Goal: Task Accomplishment & Management: Manage account settings

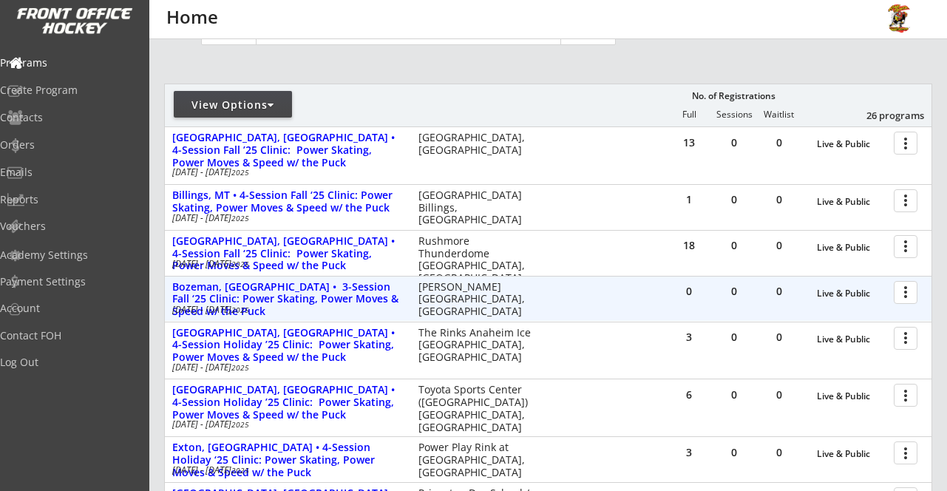
scroll to position [142, 0]
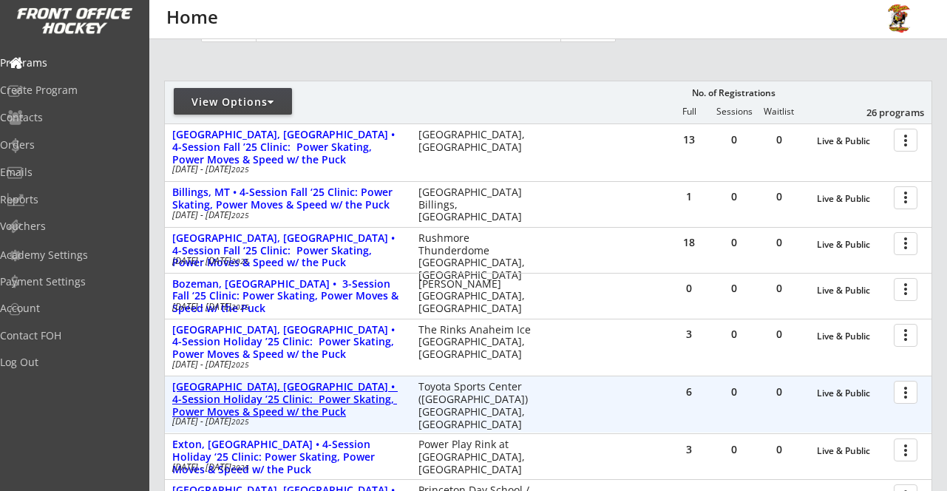
click at [318, 396] on div "[GEOGRAPHIC_DATA], [GEOGRAPHIC_DATA] • 4-Session Holiday ’25 Clinic: Power Skat…" at bounding box center [287, 399] width 231 height 37
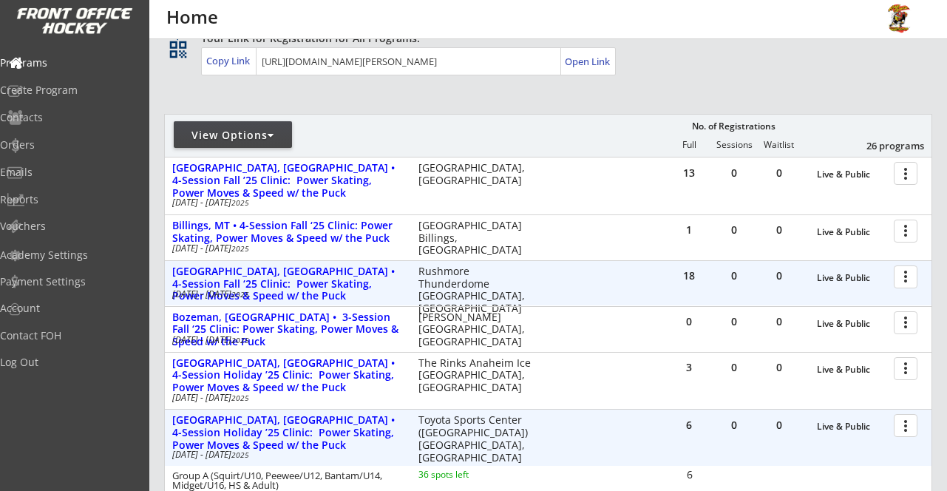
scroll to position [81, 0]
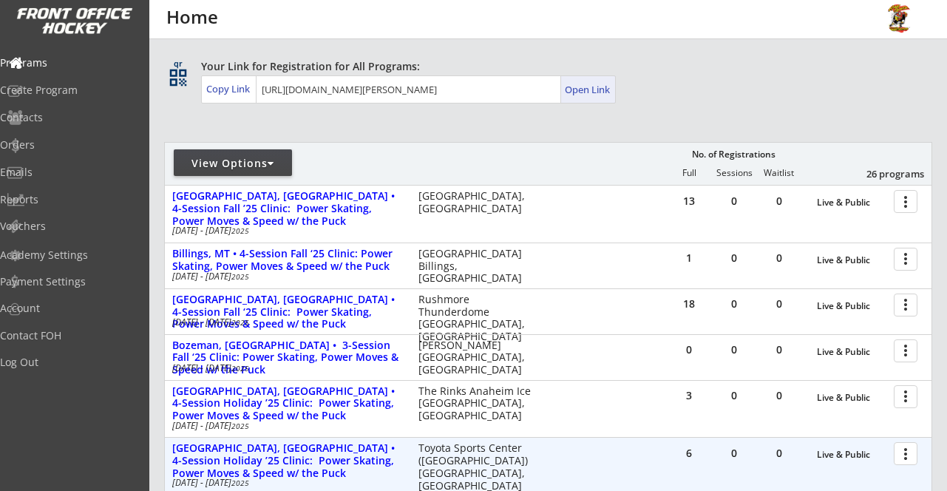
click at [598, 84] on div "Open Link" at bounding box center [588, 90] width 47 height 13
click at [62, 222] on div "Vouchers" at bounding box center [70, 226] width 133 height 10
select select ""Showing: Has Balance""
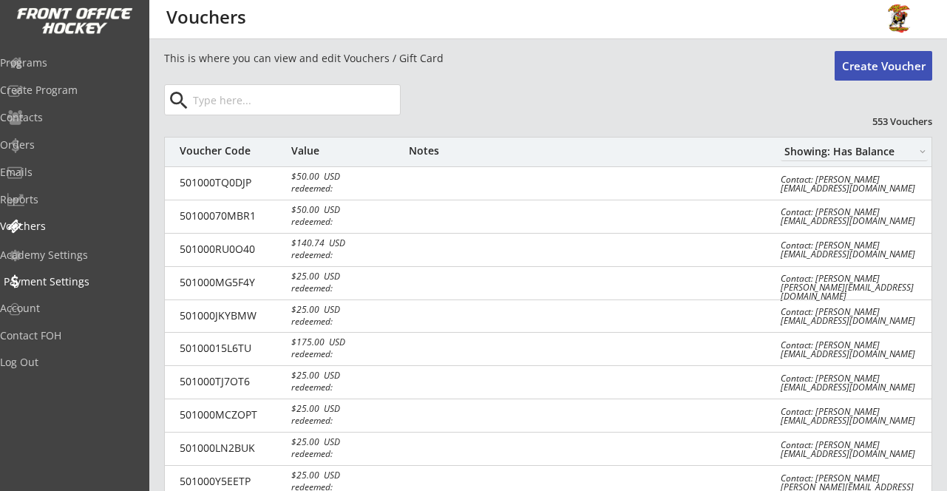
click at [51, 277] on div "Payment Settings" at bounding box center [70, 282] width 133 height 10
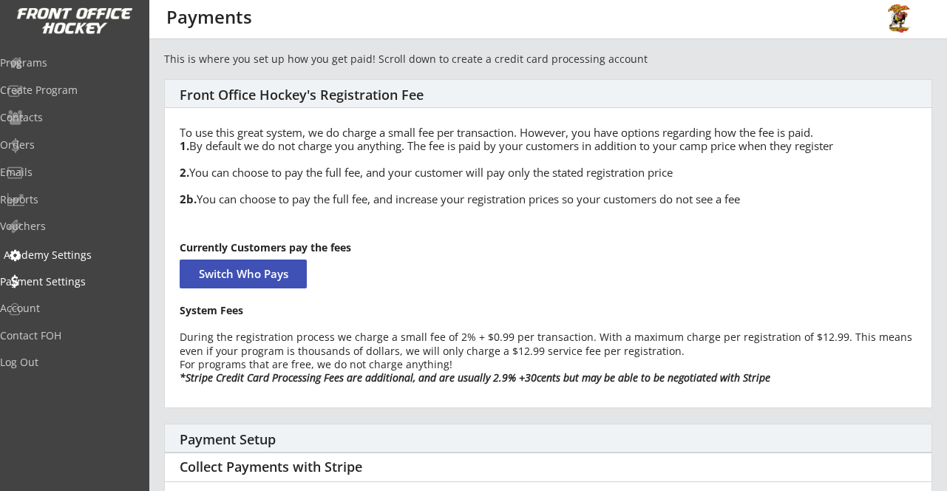
click at [53, 254] on div "Academy Settings" at bounding box center [70, 255] width 133 height 10
select select ""USD""
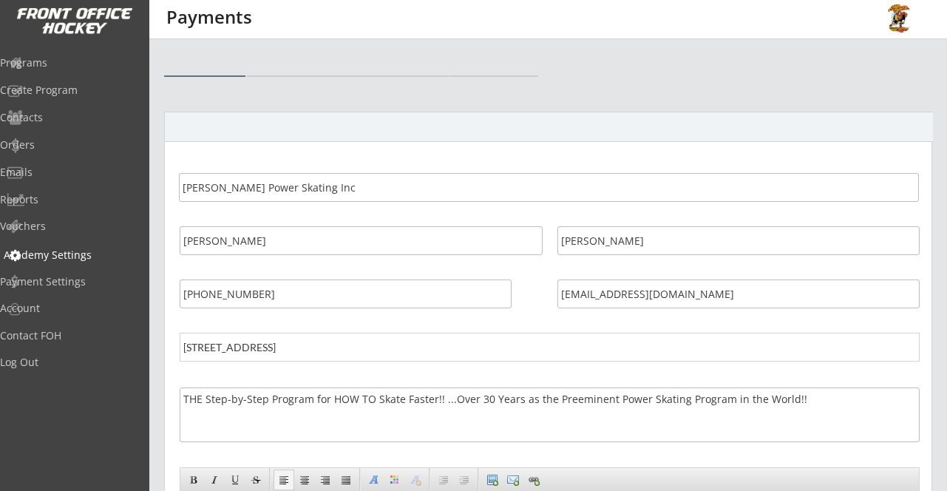
select select ""USD""
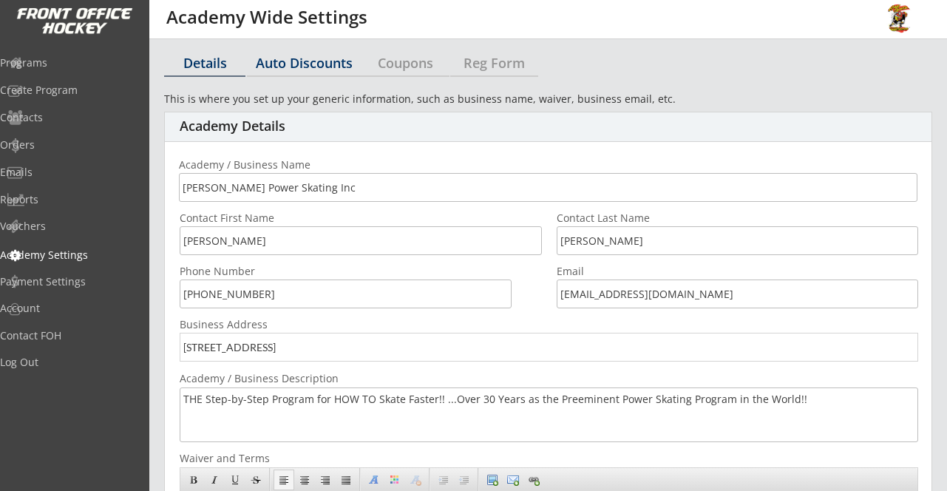
click at [278, 59] on div "Auto Discounts" at bounding box center [304, 62] width 115 height 13
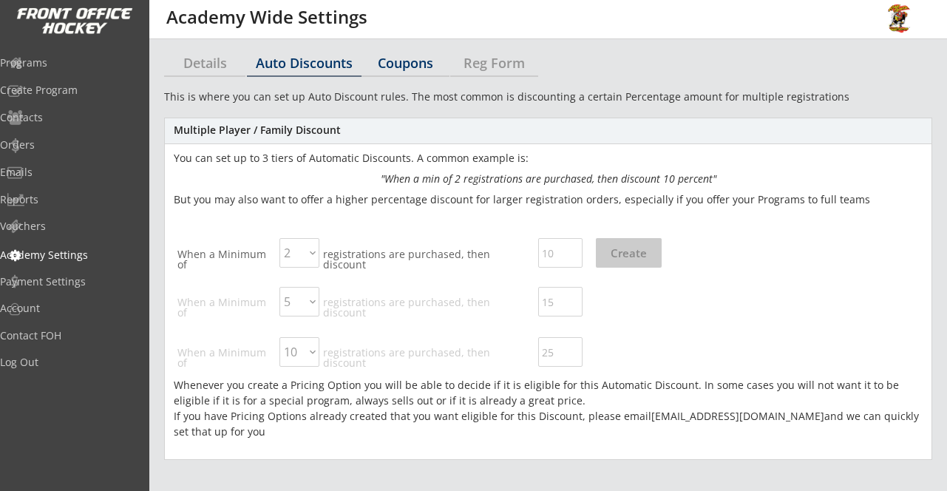
click at [395, 58] on div "Coupons" at bounding box center [406, 62] width 88 height 13
select select ""Showing all by date made""
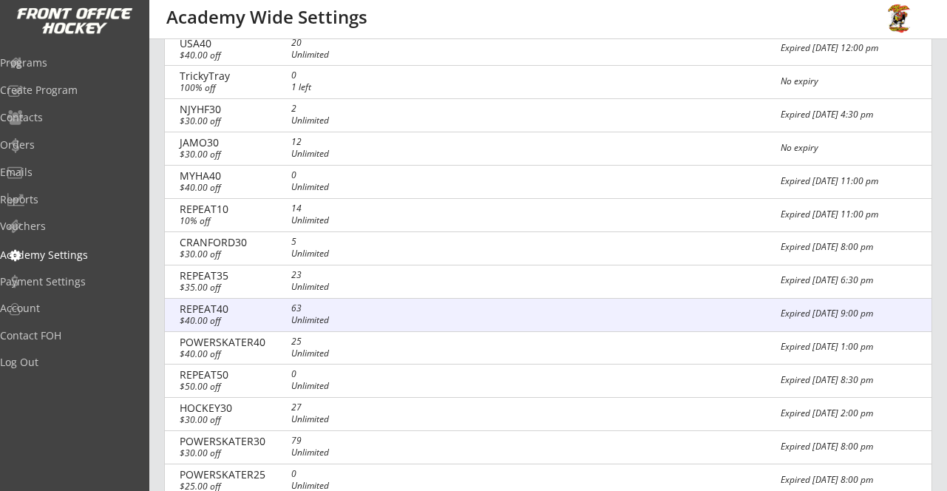
scroll to position [294, 0]
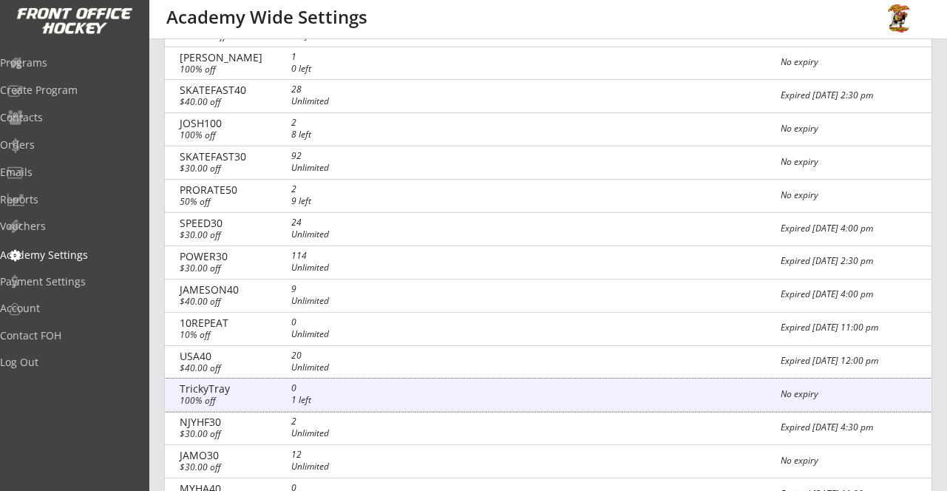
click at [220, 398] on div "100% off" at bounding box center [258, 400] width 157 height 9
select select ""Percentage""
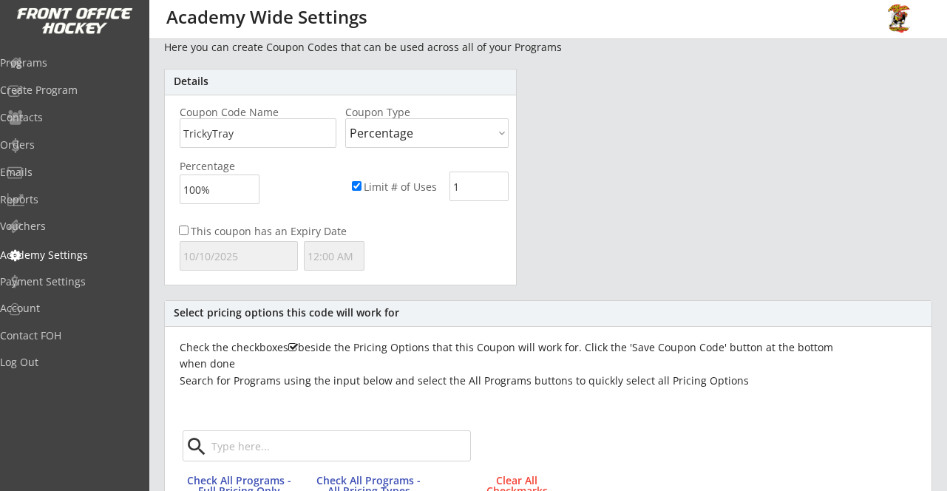
scroll to position [0, 0]
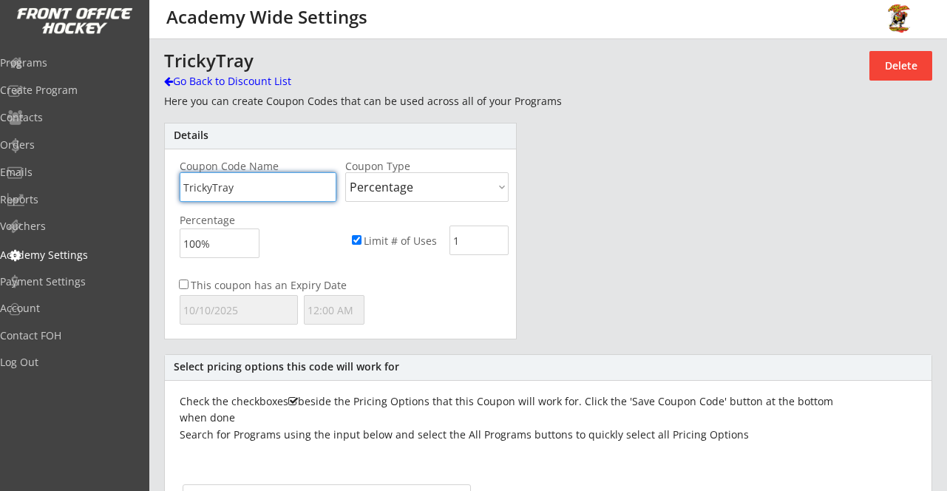
drag, startPoint x: 285, startPoint y: 183, endPoint x: 196, endPoint y: 176, distance: 89.0
click at [196, 176] on input "input" at bounding box center [258, 187] width 157 height 30
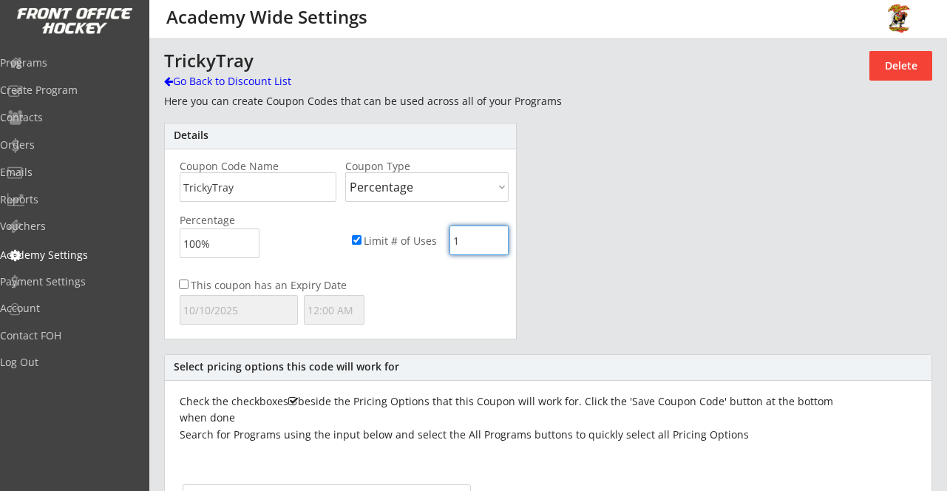
drag, startPoint x: 462, startPoint y: 245, endPoint x: 451, endPoint y: 240, distance: 11.9
click at [451, 240] on input "input" at bounding box center [479, 240] width 59 height 30
type input "2"
click at [464, 287] on div "This coupon has an Expiry Date" at bounding box center [340, 302] width 351 height 51
click at [189, 77] on div "Go Back to Discount List" at bounding box center [240, 81] width 152 height 15
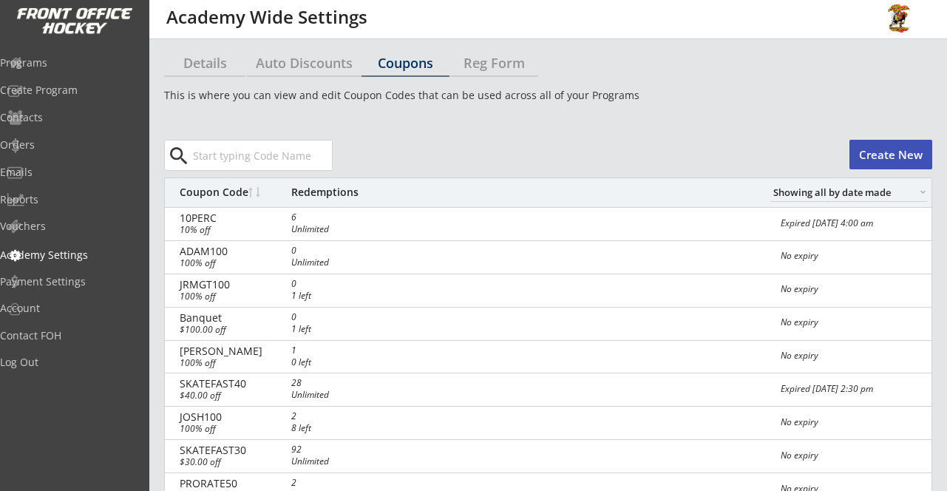
click at [886, 160] on button "Create New" at bounding box center [890, 155] width 83 height 30
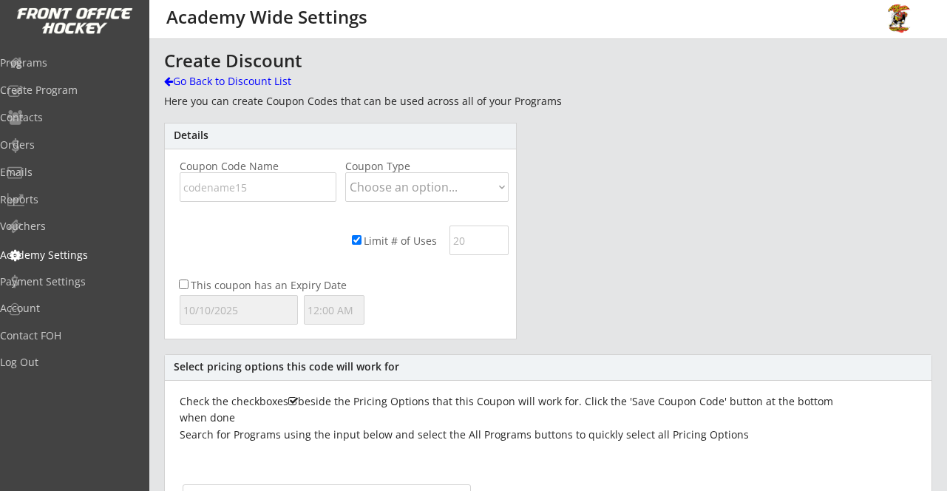
click at [243, 181] on input "input" at bounding box center [258, 187] width 157 height 30
type input "PANO"
select select ""Percentage""
click at [182, 246] on input "input" at bounding box center [220, 243] width 80 height 30
type input "100%"
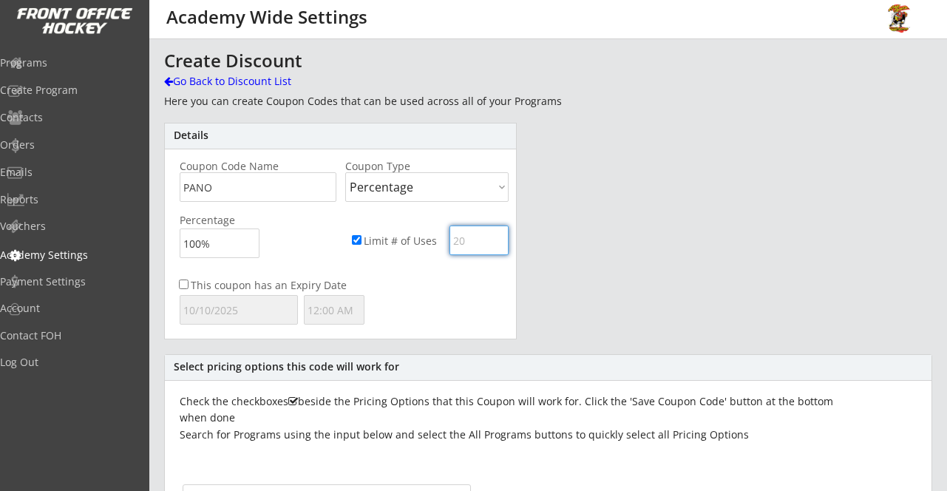
drag, startPoint x: 475, startPoint y: 245, endPoint x: 421, endPoint y: 221, distance: 59.9
click at [410, 231] on div "Limit # of Uses" at bounding box center [421, 240] width 174 height 30
type input "1"
click at [452, 274] on div "Details Coupon Code Name Coupon Type Choose an option... Dollar Amount Percenta…" at bounding box center [340, 231] width 353 height 217
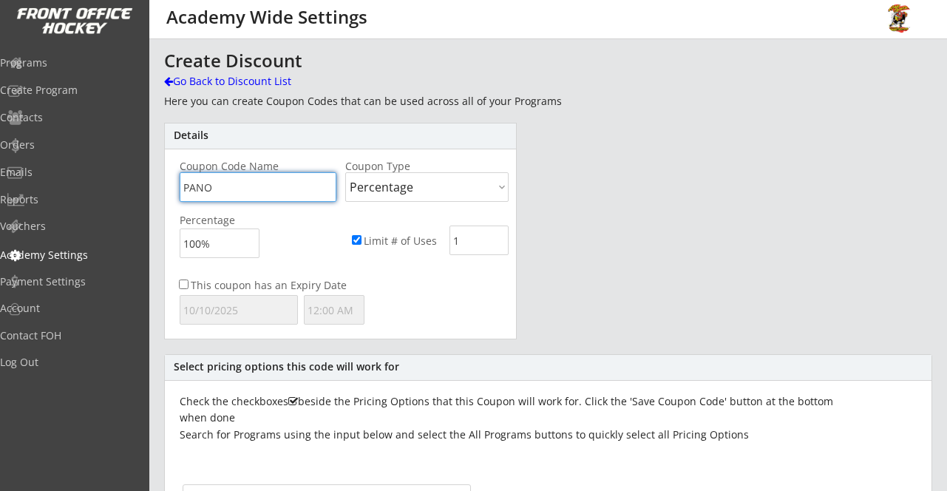
drag, startPoint x: 246, startPoint y: 197, endPoint x: 146, endPoint y: 168, distance: 104.8
click at [140, 175] on body "REVENUE $ 9,371 Last 30 days REGISTRATIONS 52 Last 30 days CONTACTS 49 New in L…" at bounding box center [473, 245] width 947 height 491
drag, startPoint x: 262, startPoint y: 196, endPoint x: 136, endPoint y: 177, distance: 127.1
click at [136, 177] on body "REVENUE $ 9,371 Last 30 days REGISTRATIONS 52 Last 30 days CONTACTS 49 New in L…" at bounding box center [473, 245] width 947 height 491
click at [407, 277] on div "This coupon has an Expiry Date" at bounding box center [340, 302] width 351 height 51
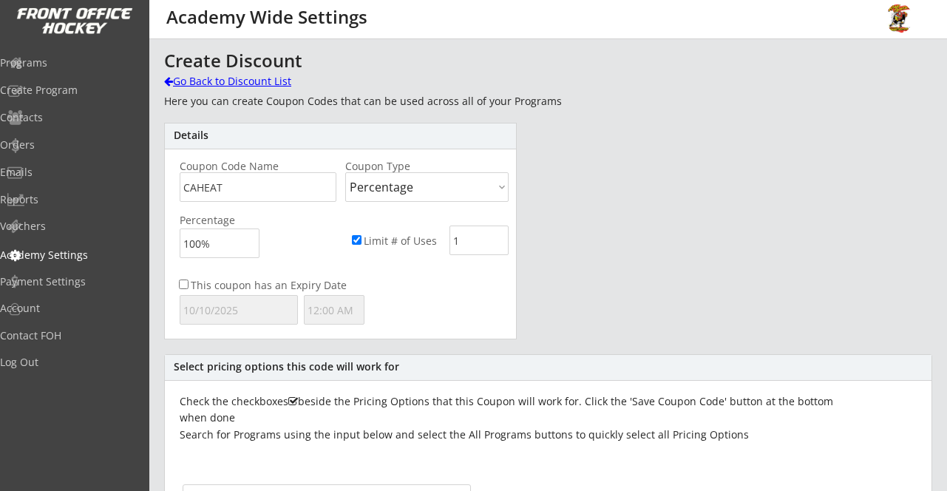
click at [191, 80] on div "Go Back to Discount List" at bounding box center [240, 81] width 152 height 15
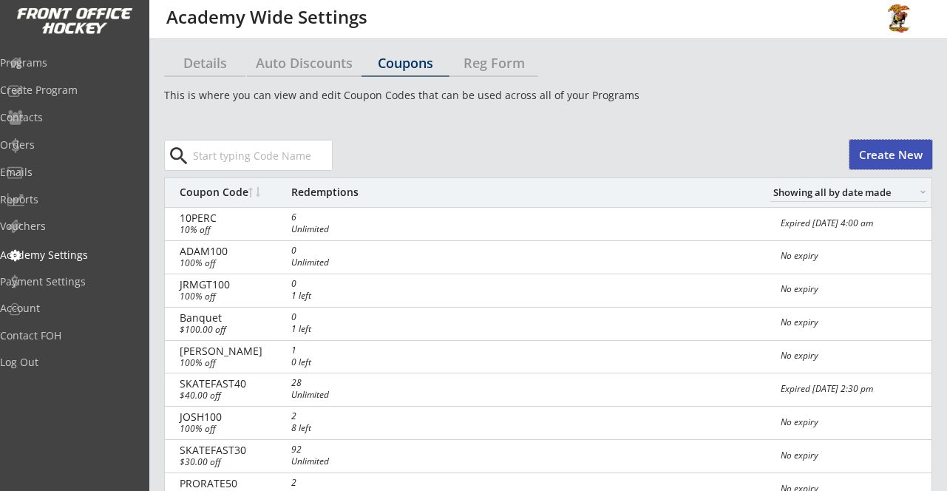
click at [889, 151] on button "Create New" at bounding box center [890, 155] width 83 height 30
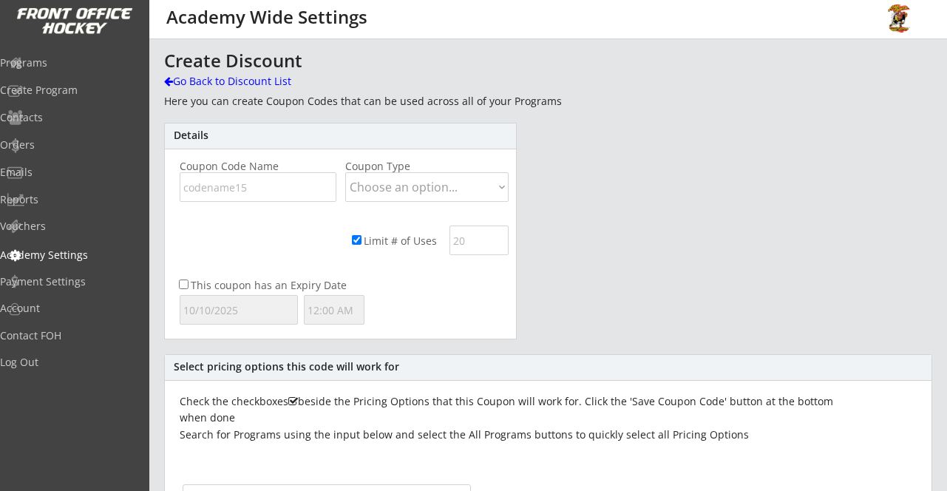
click at [264, 186] on input "input" at bounding box center [258, 187] width 157 height 30
paste input "CAHEAT"
type input "CAHEAT"
select select ""Percentage""
click at [181, 244] on input "input" at bounding box center [220, 243] width 80 height 30
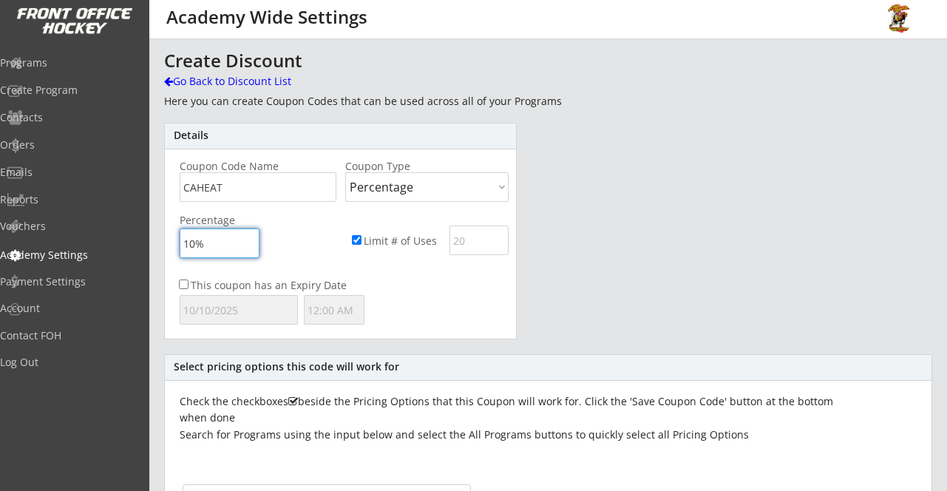
type input "100%"
drag, startPoint x: 461, startPoint y: 245, endPoint x: 465, endPoint y: 239, distance: 7.6
click at [461, 245] on input "input" at bounding box center [479, 240] width 59 height 30
type input "1"
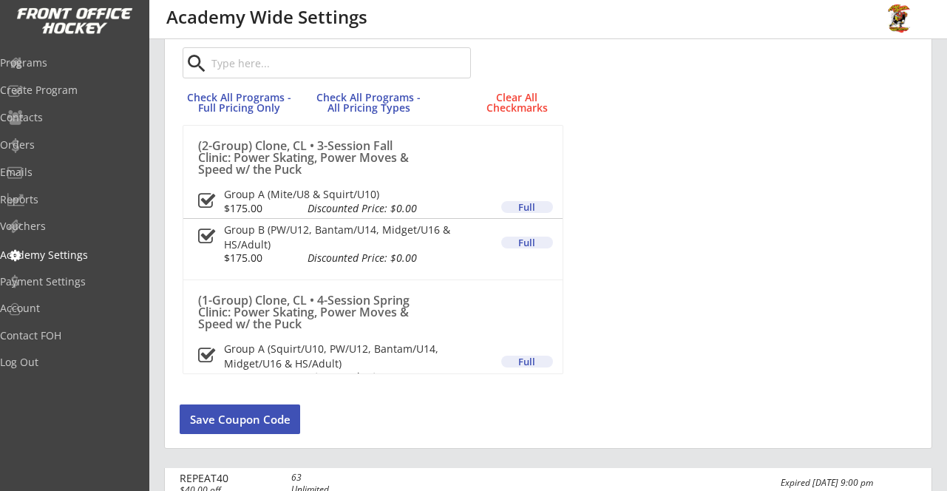
scroll to position [461, 0]
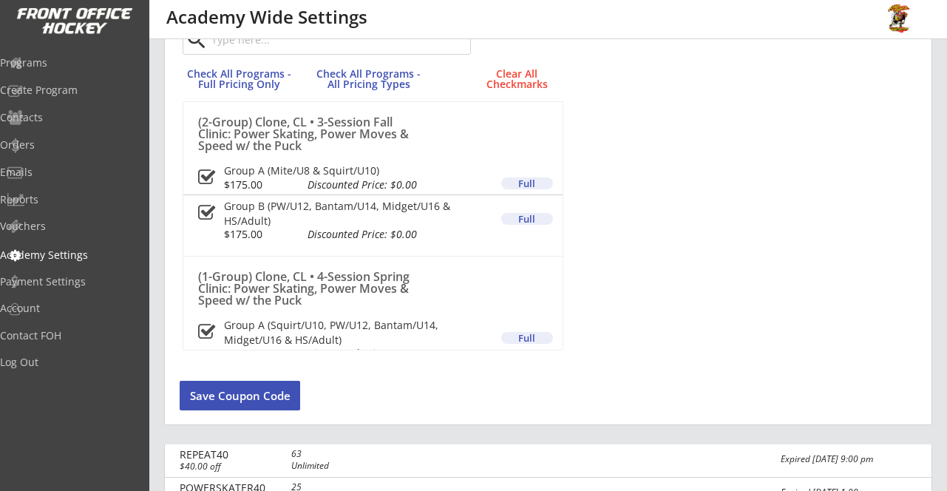
click at [249, 394] on button "Save Coupon Code" at bounding box center [240, 396] width 121 height 30
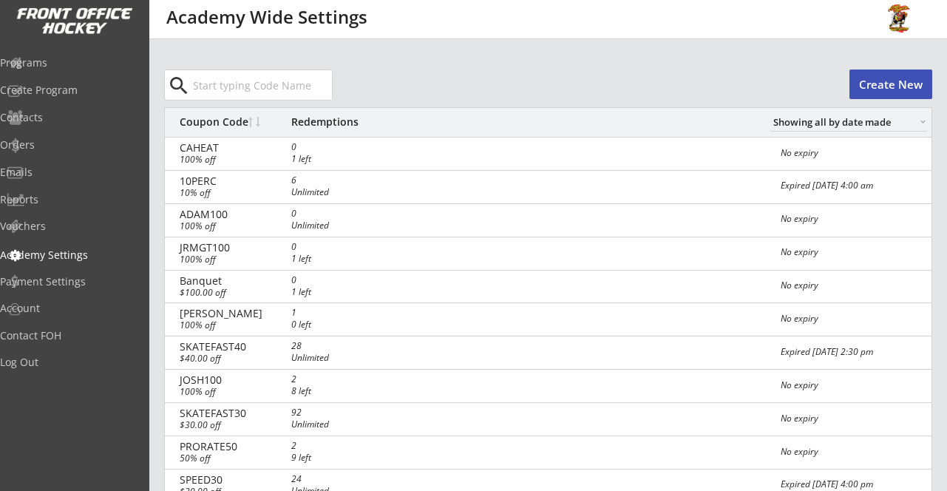
scroll to position [0, 0]
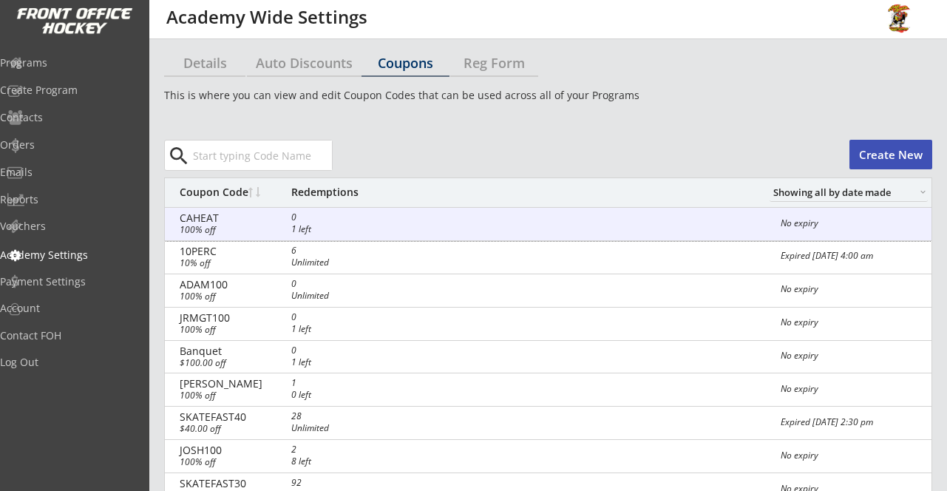
click at [260, 219] on div "CAHEAT" at bounding box center [232, 218] width 104 height 10
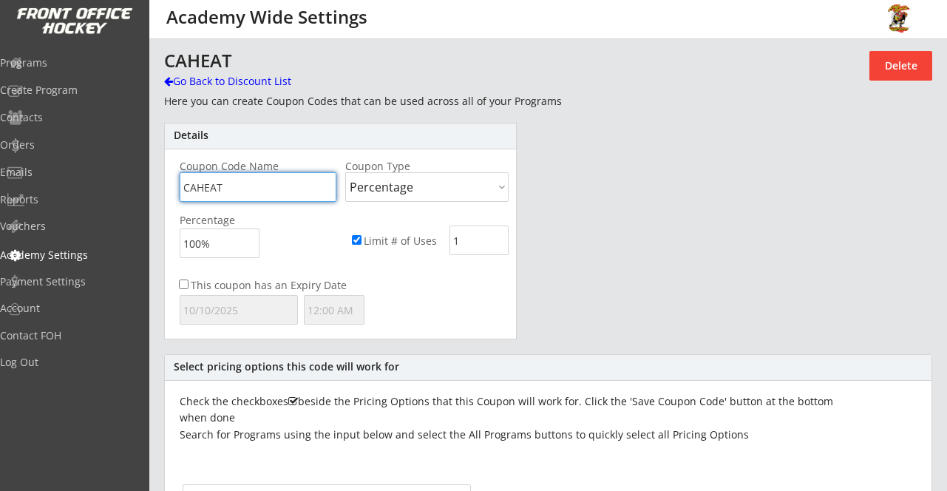
drag, startPoint x: 263, startPoint y: 186, endPoint x: 120, endPoint y: 106, distance: 164.5
click at [51, 121] on body "REVENUE $ 9,371 Last 30 days REGISTRATIONS 52 Last 30 days CONTACTS 49 New in L…" at bounding box center [473, 245] width 947 height 491
click at [250, 81] on div "Go Back to Discount List" at bounding box center [240, 81] width 152 height 15
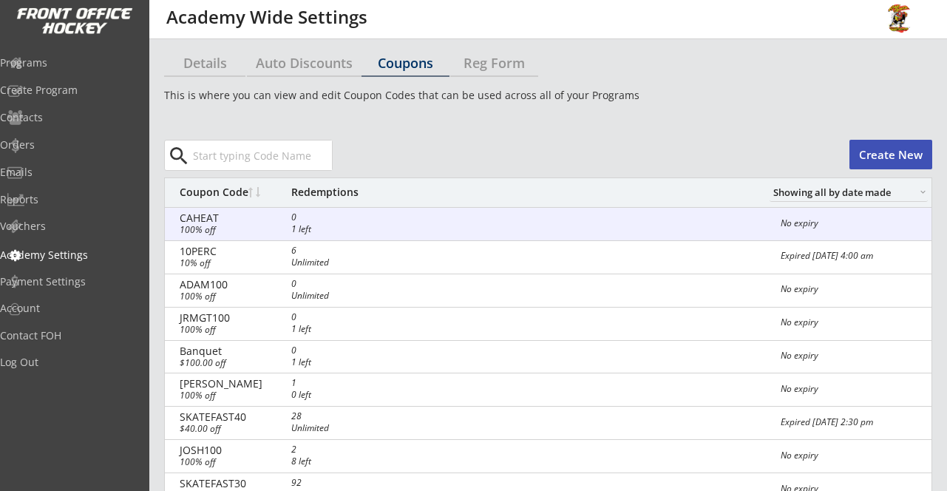
click at [264, 220] on div "CAHEAT" at bounding box center [232, 218] width 104 height 10
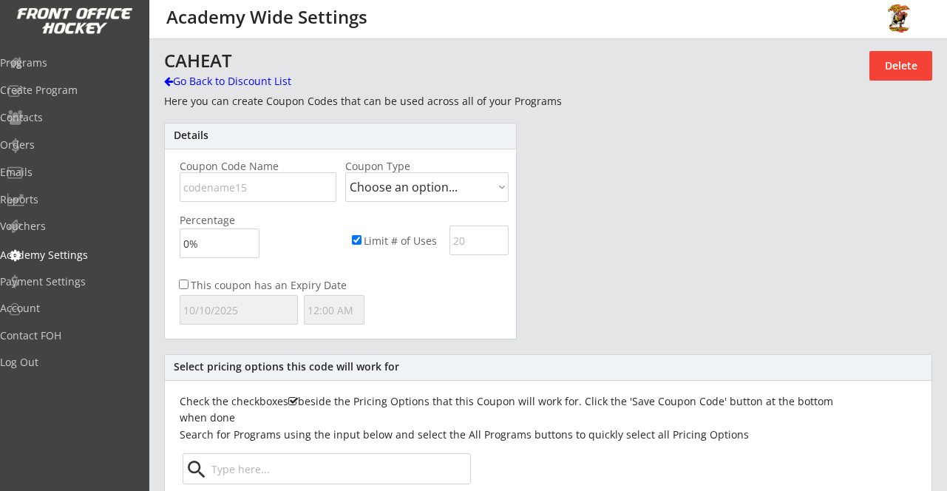
type input "CAHEAT"
select select ""Percentage""
type input "100%"
type input "1"
click at [895, 72] on button "Delete" at bounding box center [900, 66] width 63 height 30
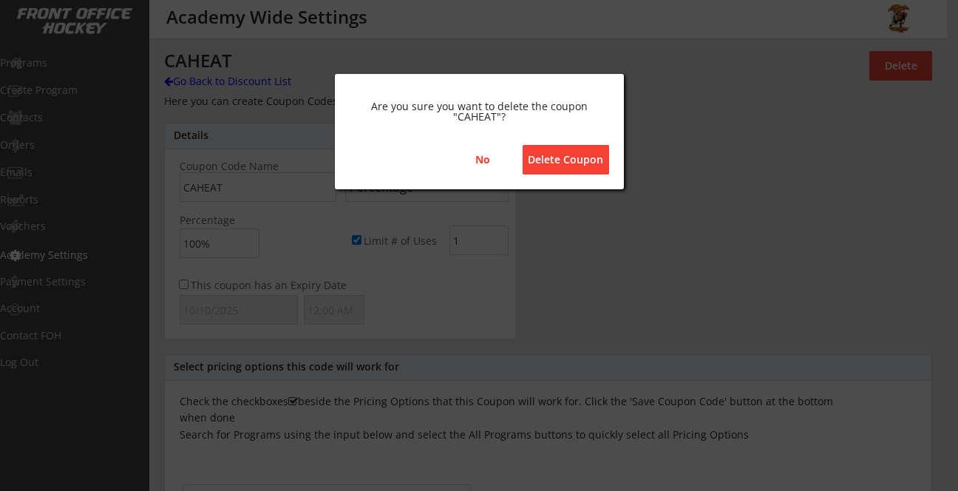
click at [556, 165] on button "Delete Coupon" at bounding box center [566, 160] width 86 height 30
select select ""PLACEHOLDER_1427118222253""
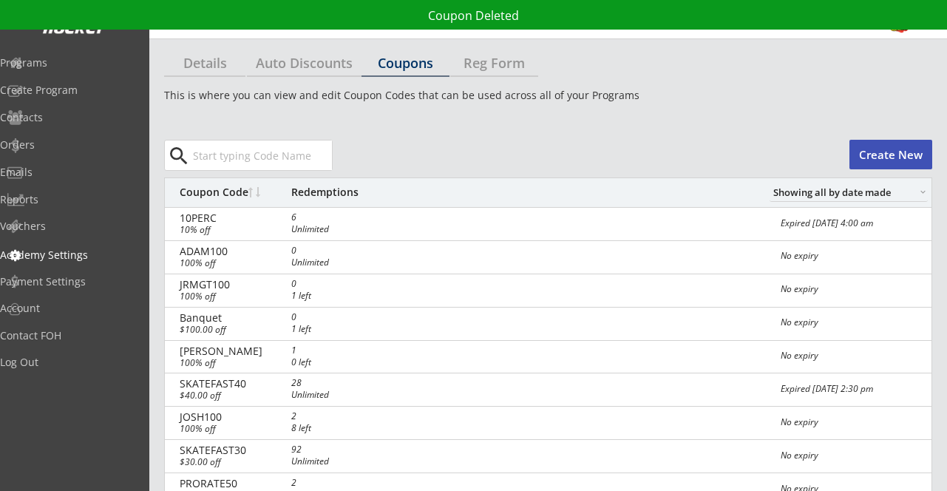
click at [902, 144] on button "Create New" at bounding box center [890, 155] width 83 height 30
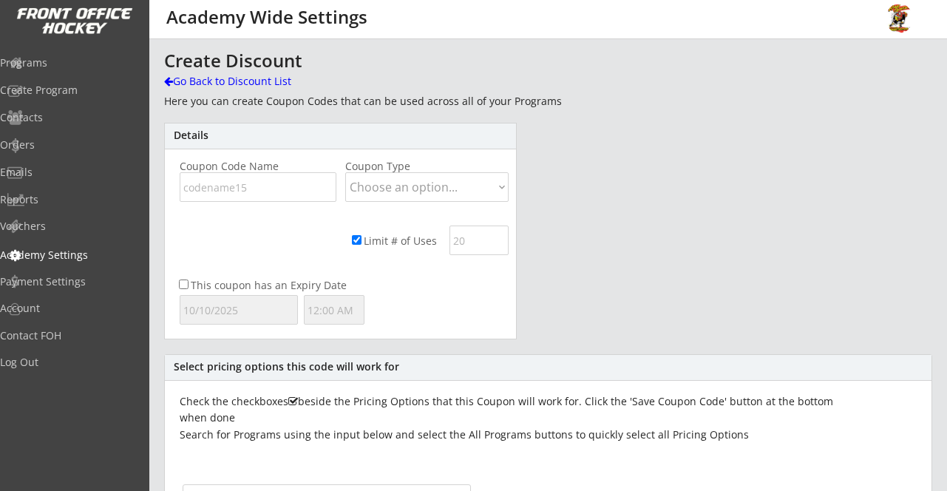
click at [215, 187] on input "input" at bounding box center [258, 187] width 157 height 30
type input "C"
type input "Navarro"
select select ""Percentage""
click at [424, 212] on div "Details Coupon Code Name Coupon Type Choose an option... Dollar Amount Percenta…" at bounding box center [340, 231] width 353 height 217
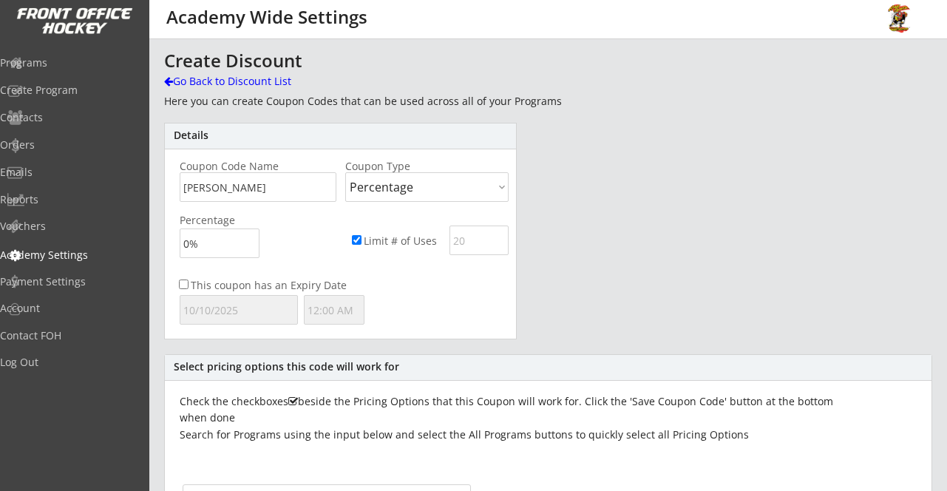
click at [381, 211] on div "Details Coupon Code Name Coupon Type Choose an option... Dollar Amount Percenta…" at bounding box center [340, 231] width 353 height 217
click at [415, 298] on div "This coupon has an Expiry Date" at bounding box center [340, 302] width 351 height 51
click at [466, 242] on input "input" at bounding box center [479, 240] width 59 height 30
type input "2"
click at [459, 301] on div "This coupon has an Expiry Date" at bounding box center [340, 302] width 351 height 51
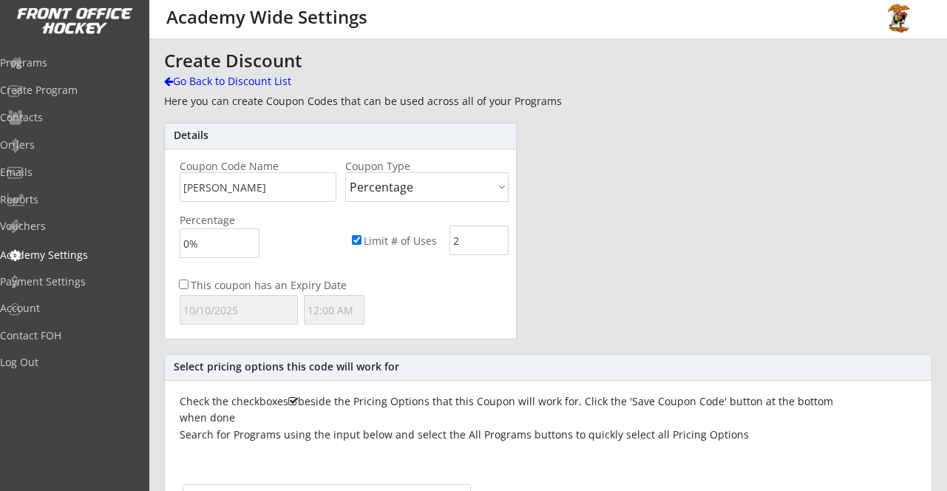
click at [186, 242] on input "input" at bounding box center [220, 243] width 80 height 30
type input "100%"
click at [441, 300] on div "This coupon has an Expiry Date" at bounding box center [340, 302] width 351 height 51
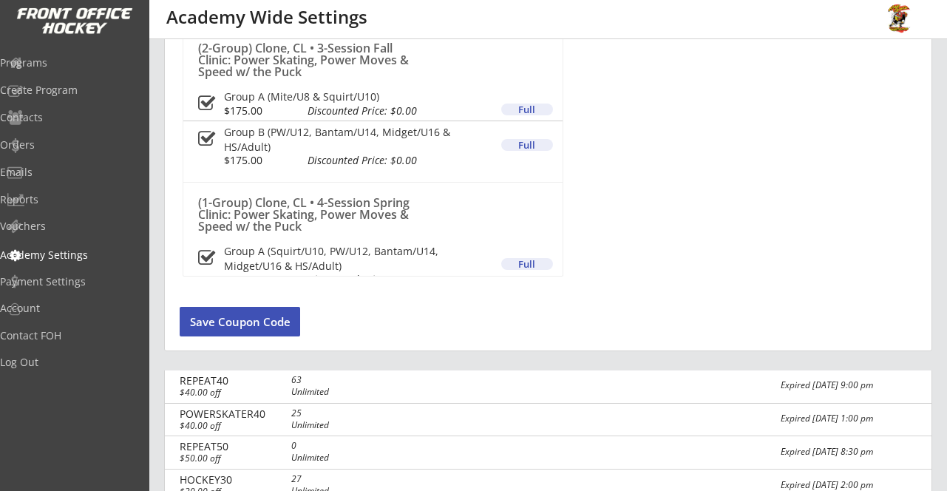
scroll to position [542, 0]
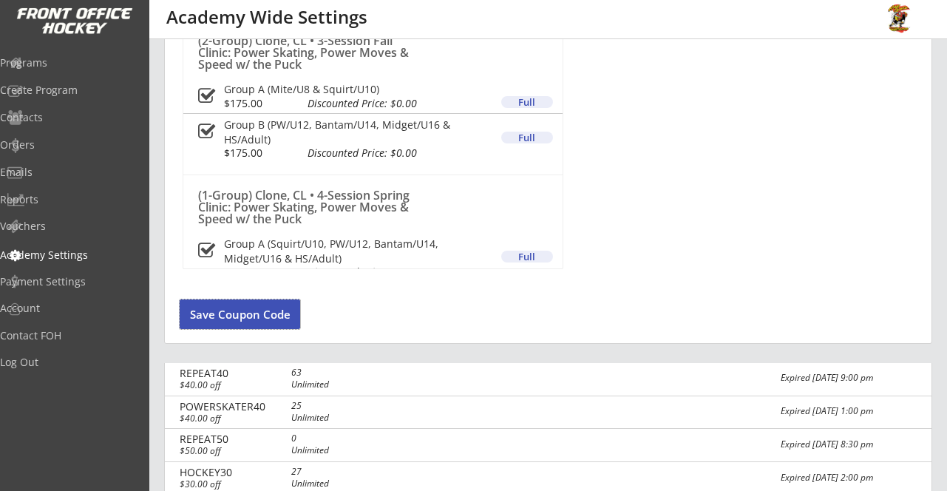
click at [225, 312] on button "Save Coupon Code" at bounding box center [240, 314] width 121 height 30
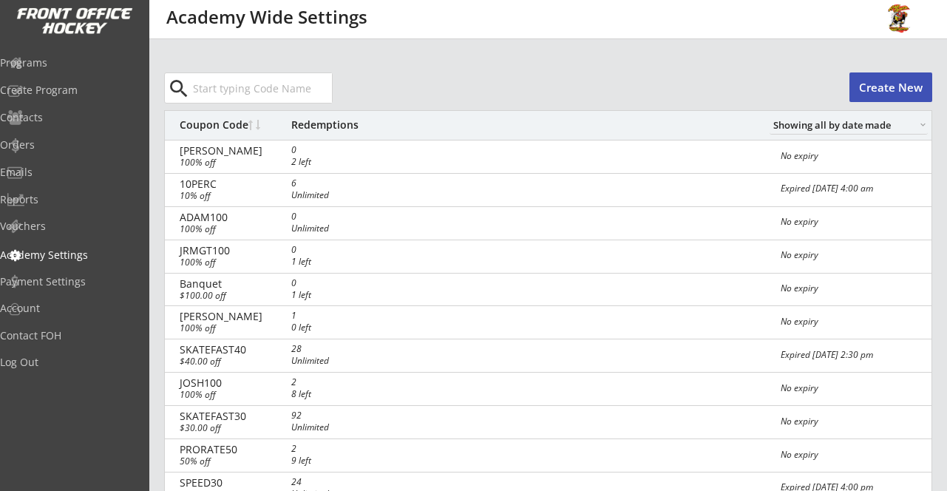
scroll to position [0, 0]
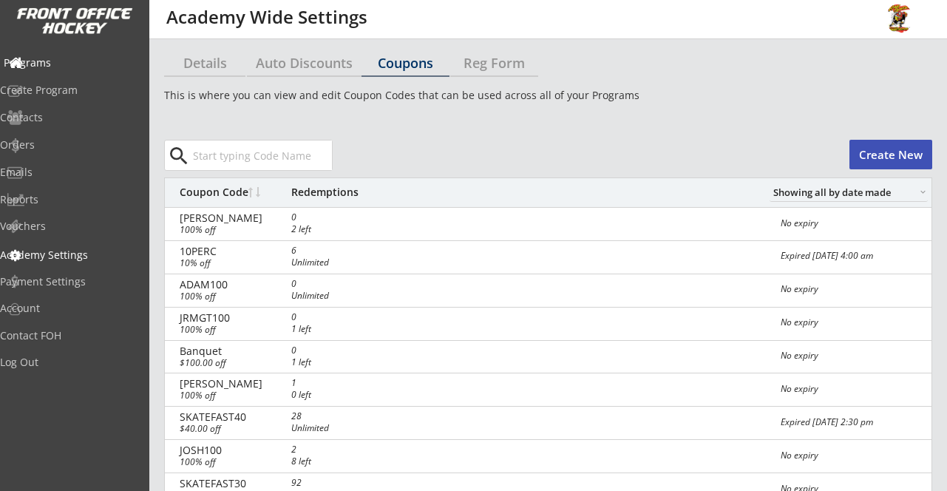
click at [53, 67] on div "Programs" at bounding box center [70, 63] width 133 height 10
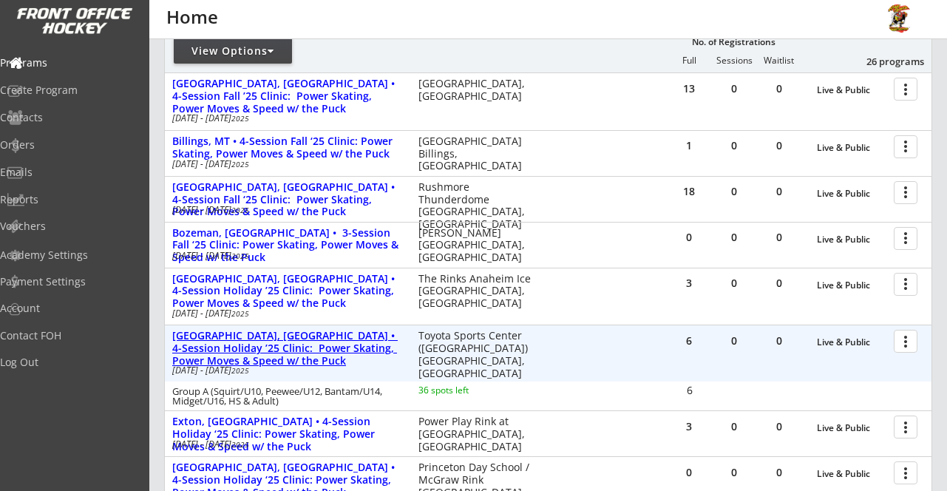
scroll to position [231, 0]
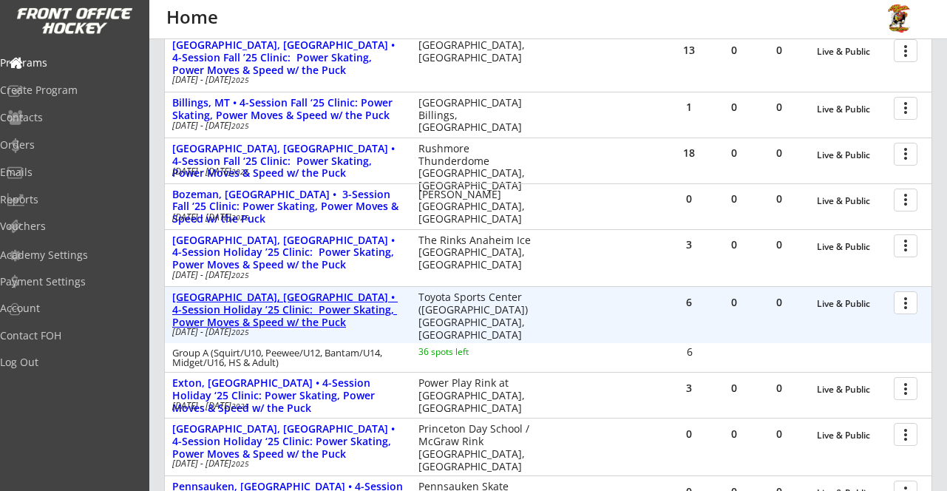
click at [288, 305] on div "[GEOGRAPHIC_DATA], [GEOGRAPHIC_DATA] • 4-Session Holiday ’25 Clinic: Power Skat…" at bounding box center [287, 309] width 231 height 37
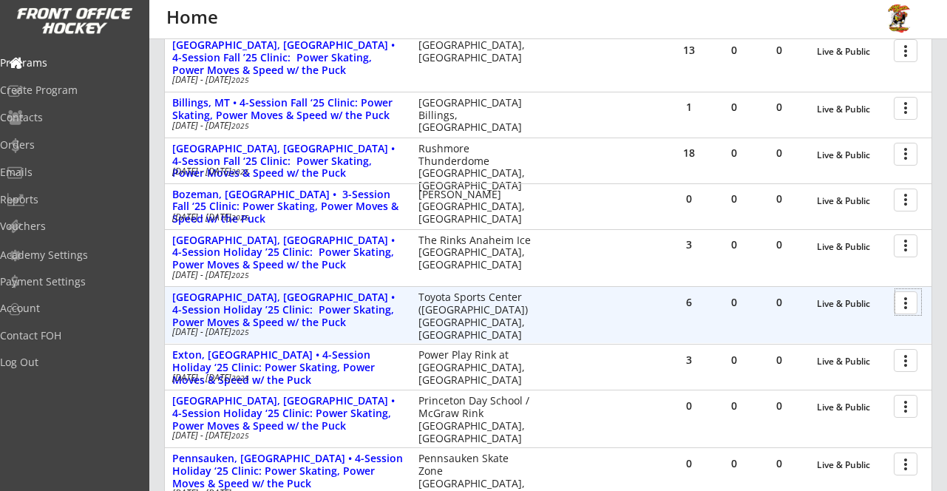
click at [903, 303] on div at bounding box center [908, 302] width 26 height 26
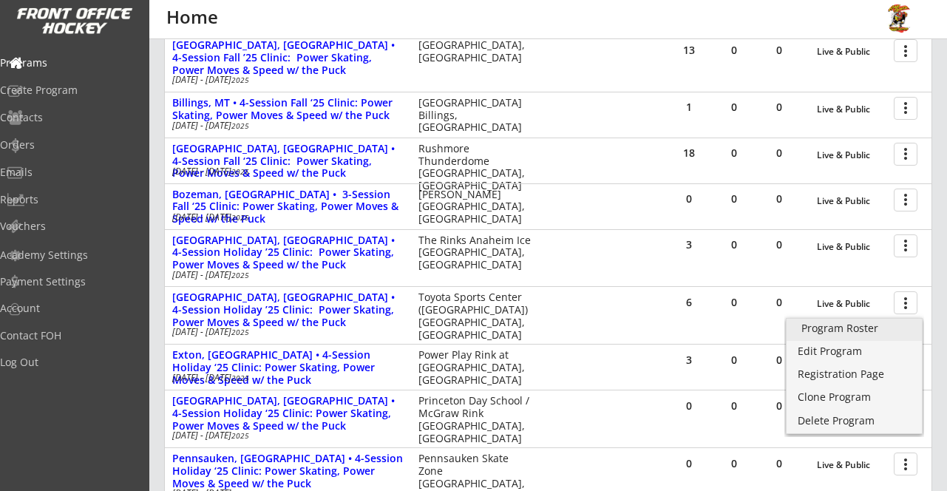
click at [858, 325] on div "Program Roster" at bounding box center [854, 328] width 106 height 10
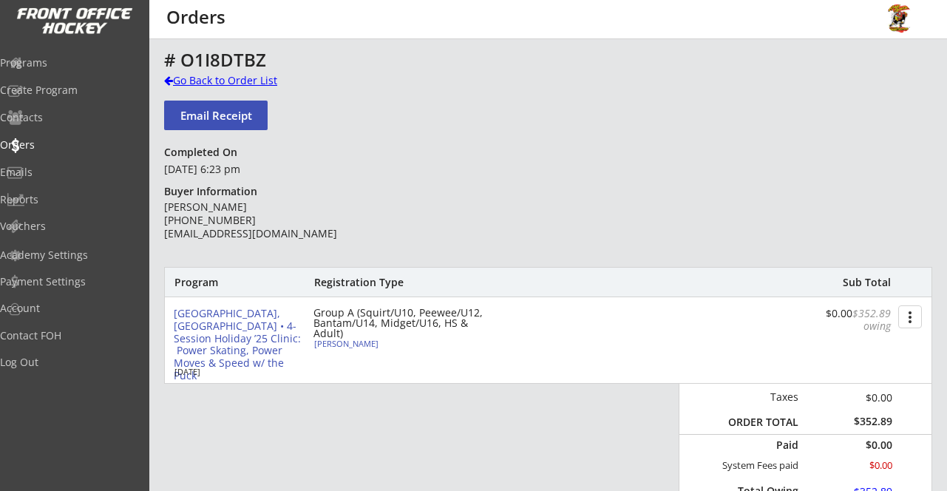
click at [228, 77] on div "Go Back to Order List" at bounding box center [240, 80] width 152 height 15
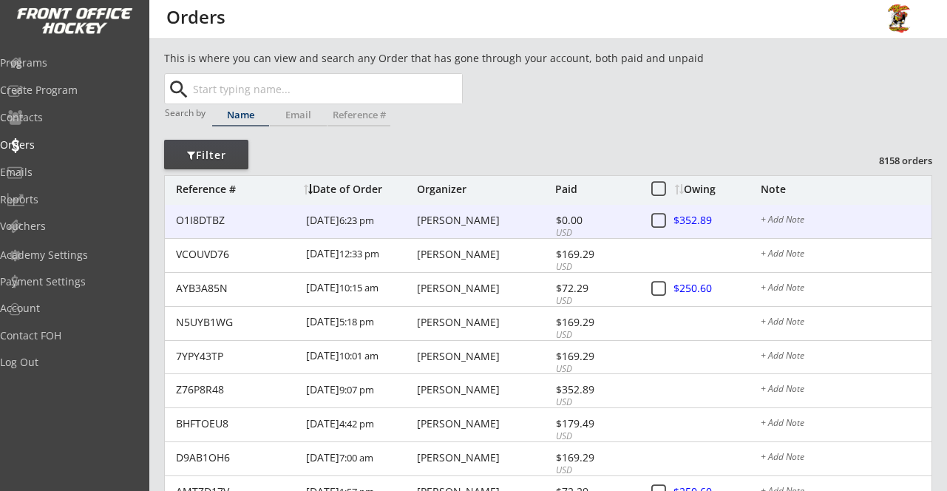
click at [793, 220] on div "+ Add Note" at bounding box center [846, 221] width 171 height 12
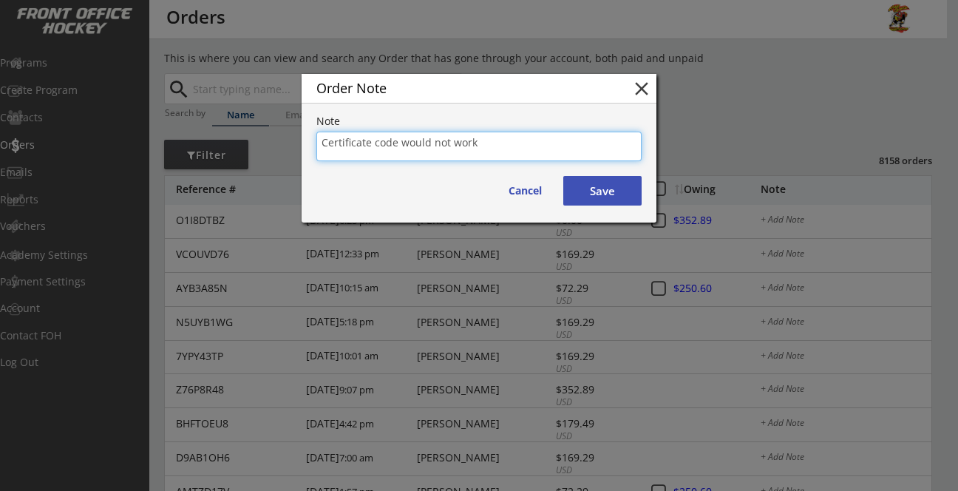
click at [319, 141] on textarea "Certificate code would not work" at bounding box center [478, 147] width 325 height 30
type textarea "won a certificate and code would not work"
click at [603, 199] on button "Save" at bounding box center [602, 191] width 78 height 30
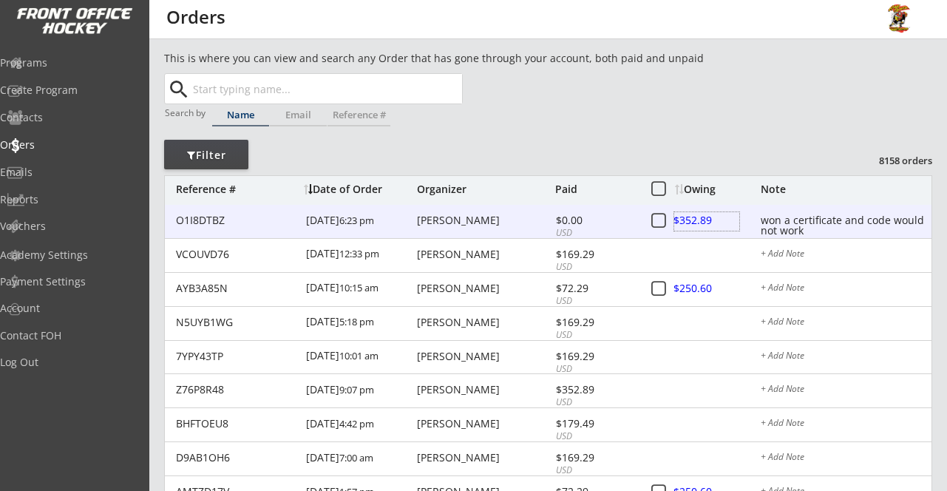
click at [696, 217] on div at bounding box center [706, 221] width 65 height 18
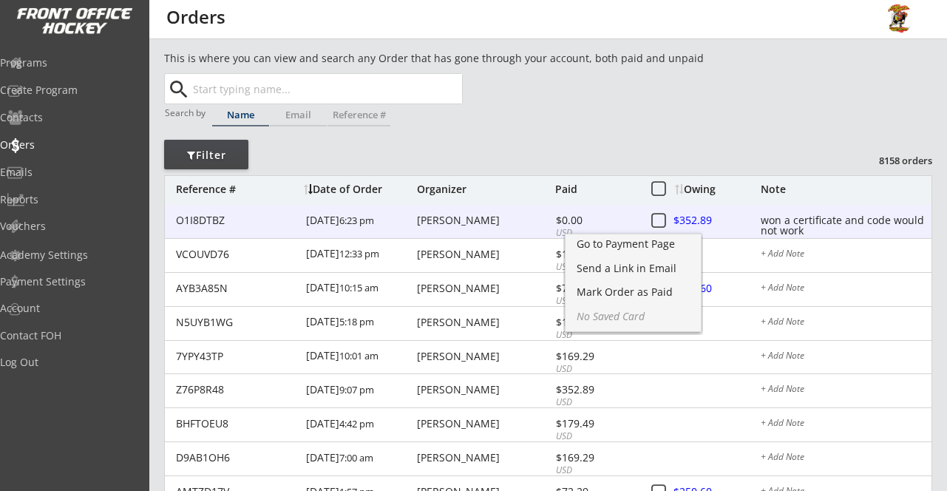
click at [696, 217] on div at bounding box center [706, 221] width 65 height 18
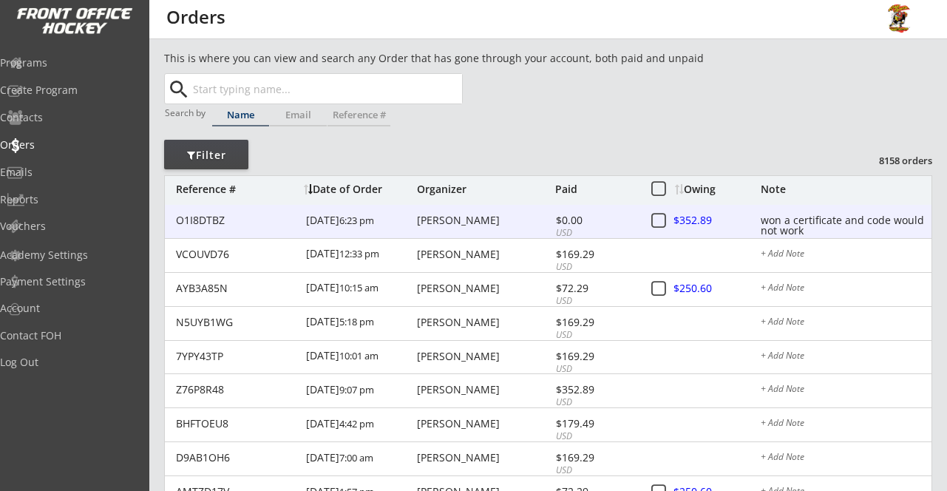
click at [189, 223] on div "O1I8DTBZ" at bounding box center [236, 220] width 121 height 10
type textarea "won a certificate and code would not work"
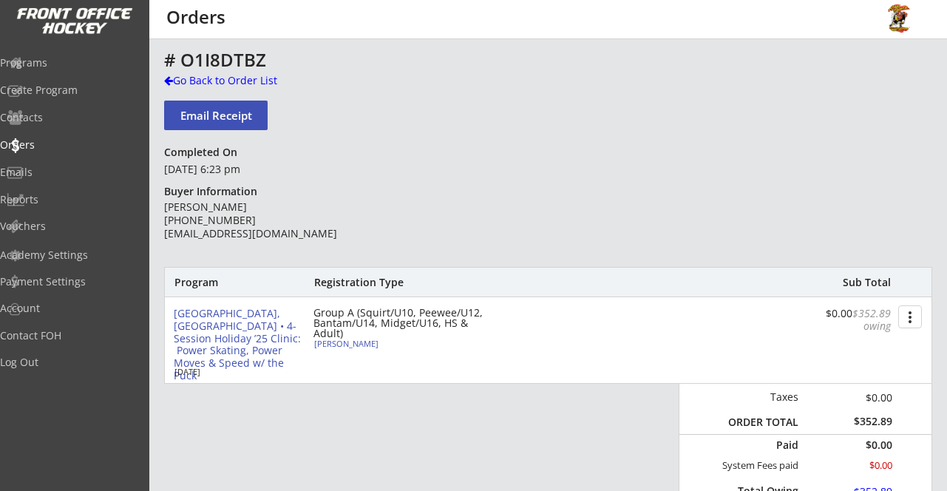
click at [906, 321] on button "more_vert" at bounding box center [910, 316] width 24 height 23
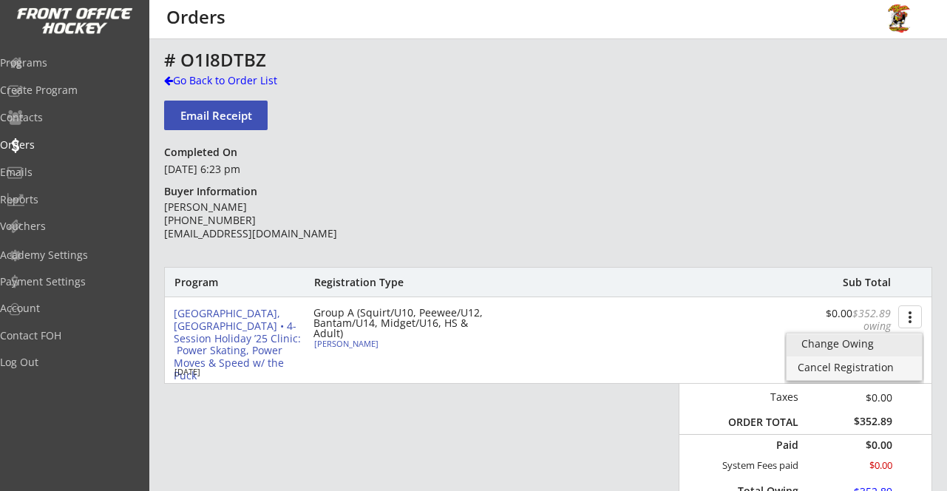
click at [875, 339] on div "Change Owing" at bounding box center [854, 344] width 106 height 10
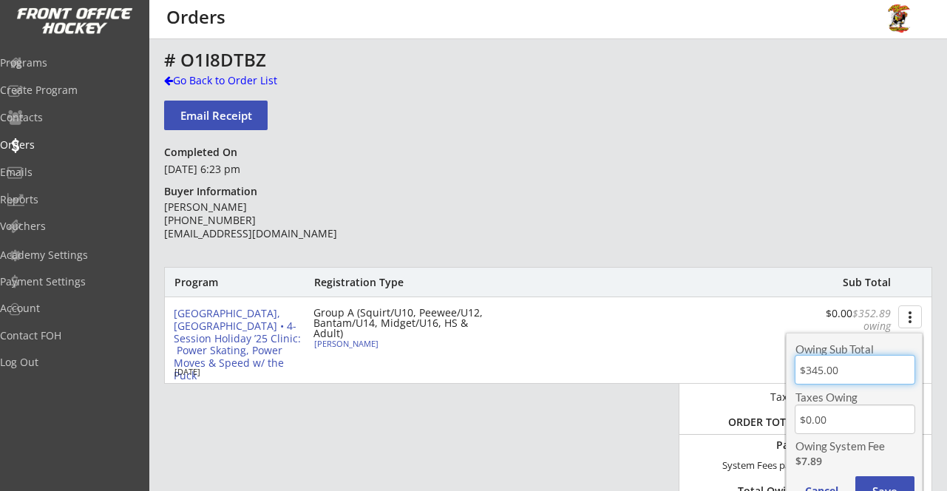
drag, startPoint x: 844, startPoint y: 374, endPoint x: 725, endPoint y: 361, distance: 119.0
click at [725, 361] on body "This is where you can view and search any Order that has gone through your acco…" at bounding box center [473, 245] width 947 height 491
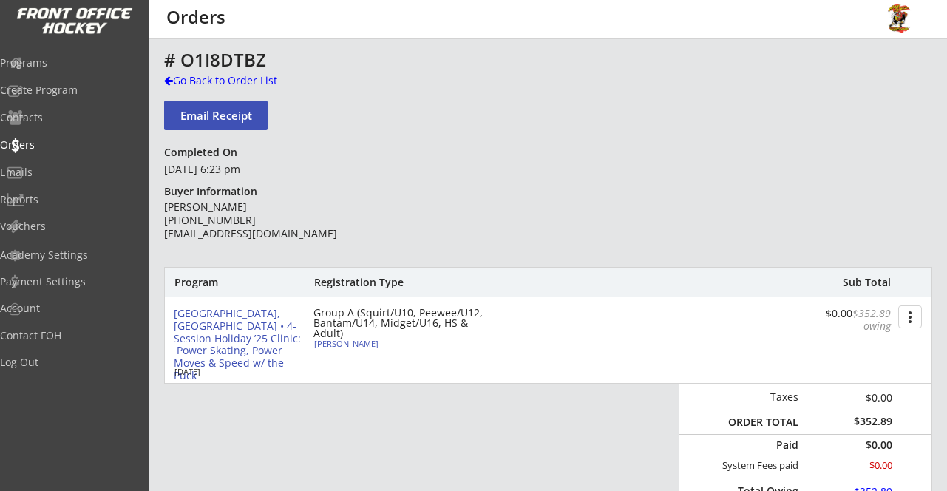
scroll to position [110, 0]
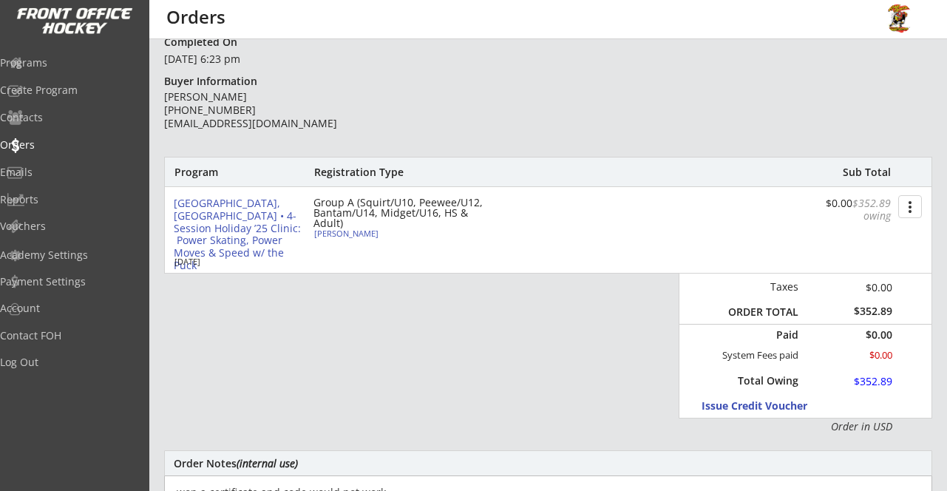
click at [908, 206] on button "more_vert" at bounding box center [910, 206] width 24 height 23
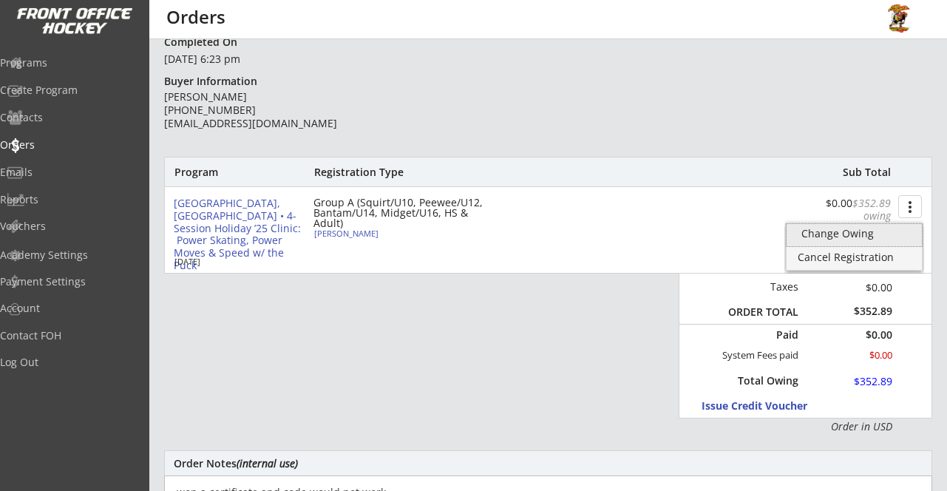
click at [863, 230] on div "Change Owing" at bounding box center [854, 233] width 106 height 10
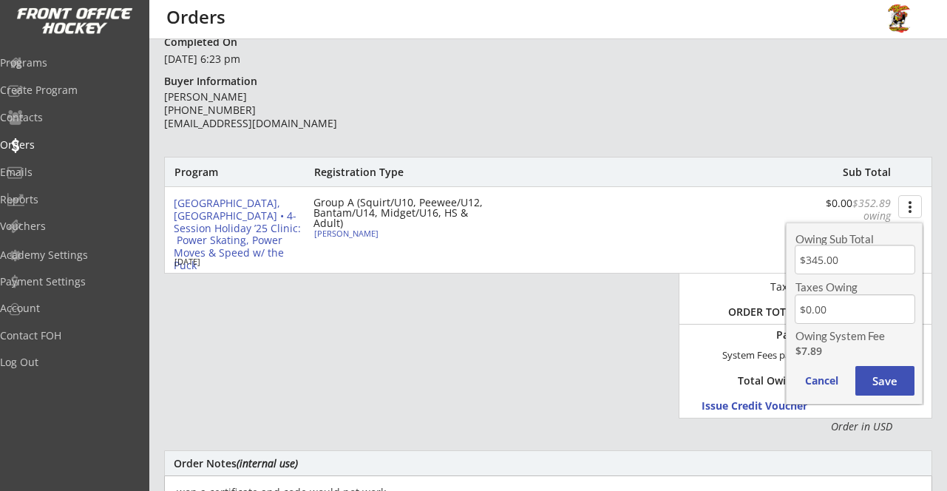
click at [882, 387] on button "Save" at bounding box center [884, 381] width 59 height 30
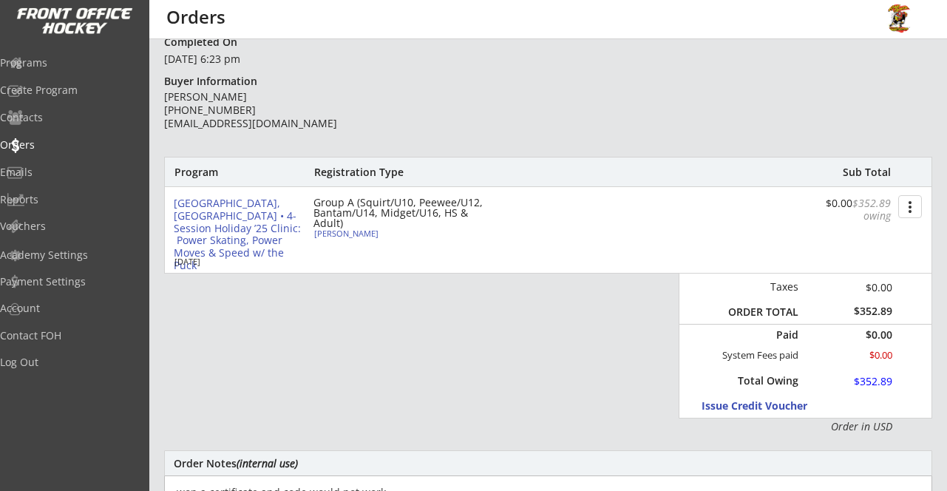
click at [905, 208] on button "more_vert" at bounding box center [910, 206] width 24 height 23
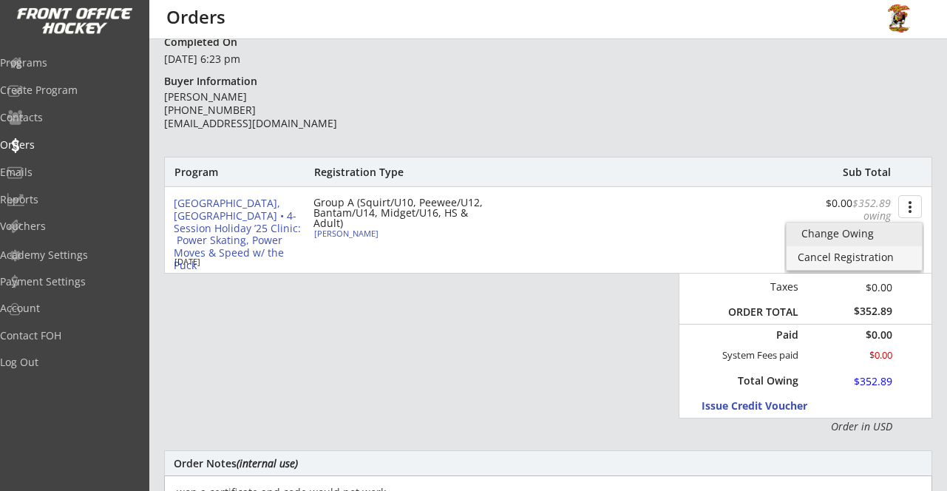
click at [866, 237] on div "Change Owing" at bounding box center [854, 233] width 106 height 10
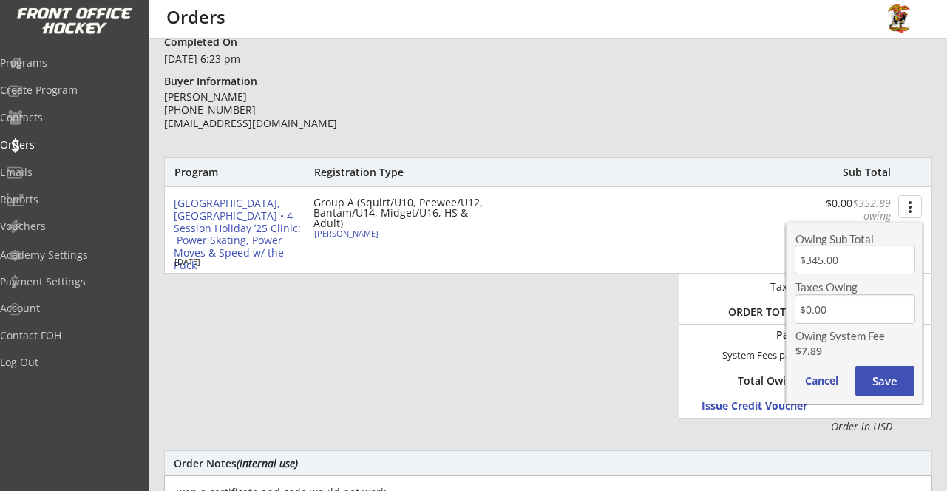
click at [841, 257] on input "input" at bounding box center [855, 260] width 121 height 30
click at [875, 384] on button "Save" at bounding box center [884, 381] width 59 height 30
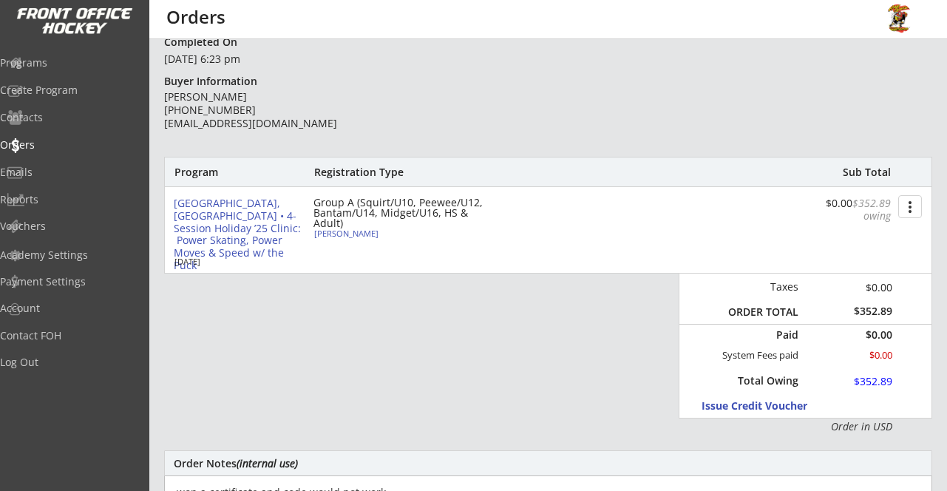
click at [830, 355] on div "$0.00" at bounding box center [851, 355] width 84 height 13
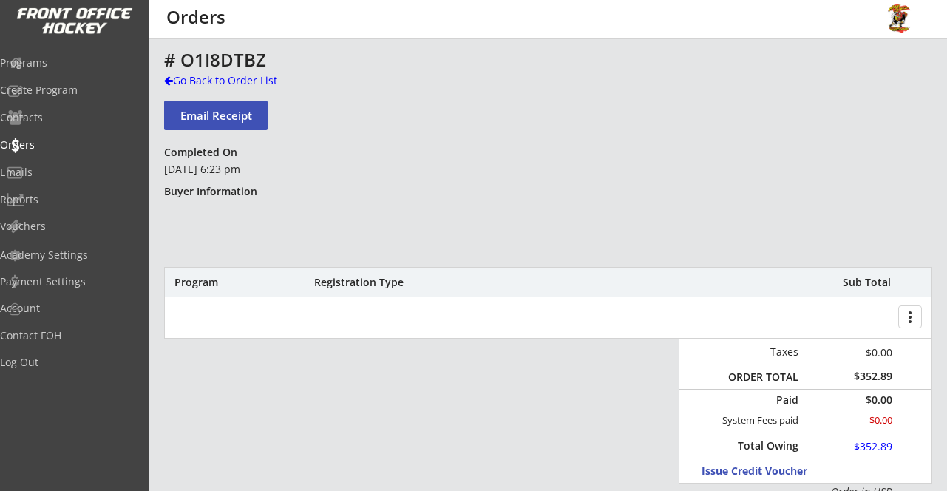
scroll to position [110, 0]
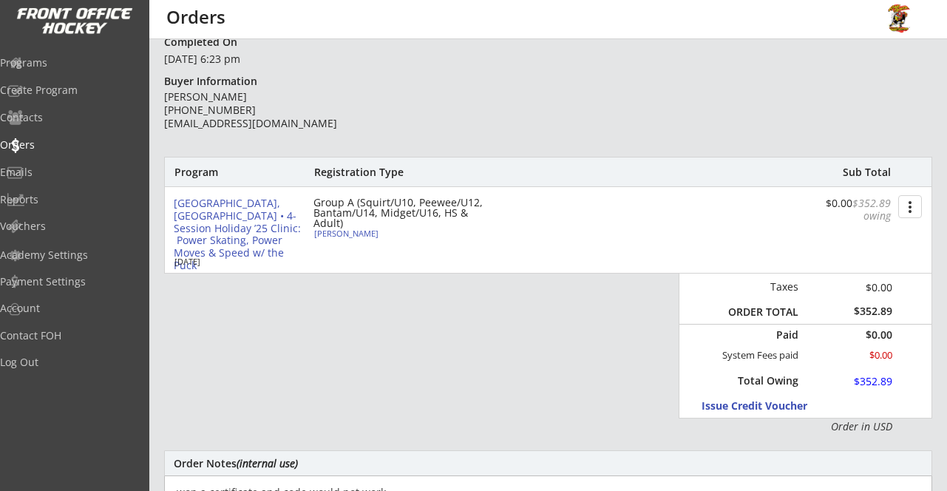
click at [902, 211] on button "more_vert" at bounding box center [910, 206] width 24 height 23
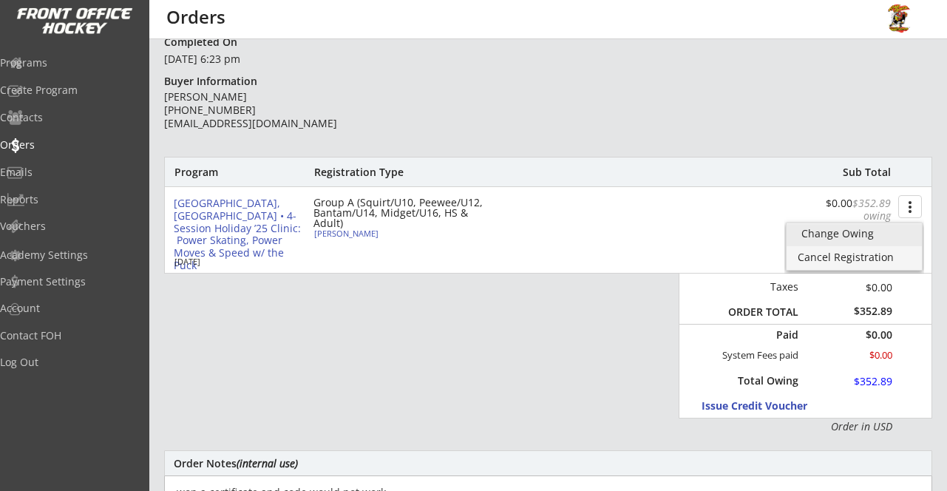
click at [853, 234] on div "Change Owing" at bounding box center [854, 233] width 106 height 10
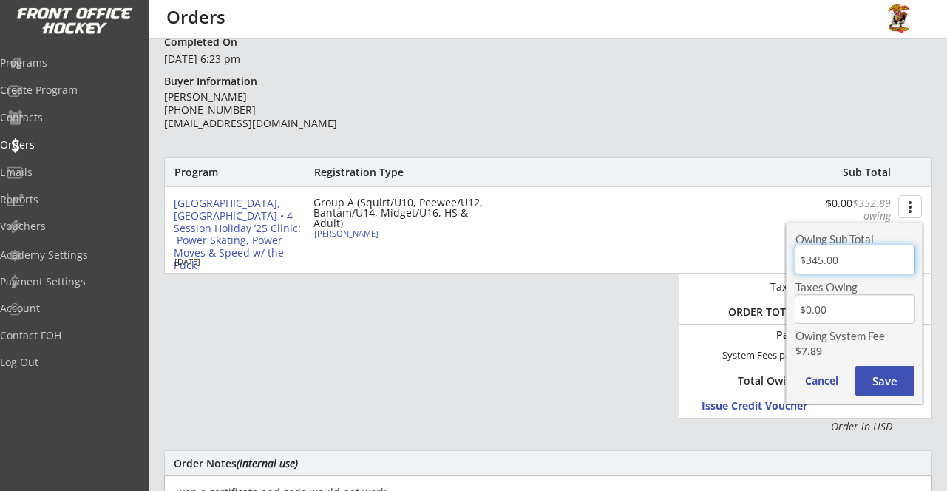
drag, startPoint x: 841, startPoint y: 262, endPoint x: 790, endPoint y: 254, distance: 51.5
click at [790, 254] on div "Owing Sub Total Taxes Owing Owing System Fee $7.89 Cancel Save" at bounding box center [854, 314] width 137 height 182
type input "$0.00"
click at [887, 384] on button "Save" at bounding box center [884, 381] width 59 height 30
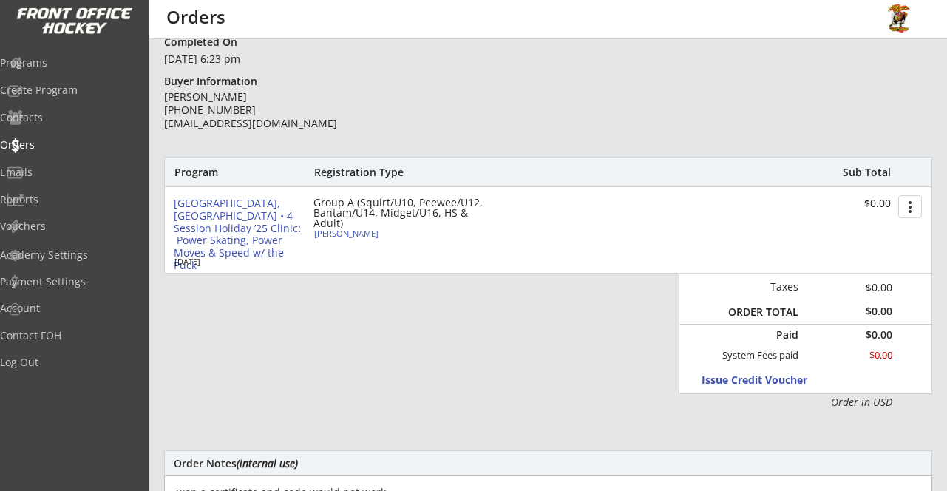
scroll to position [0, 0]
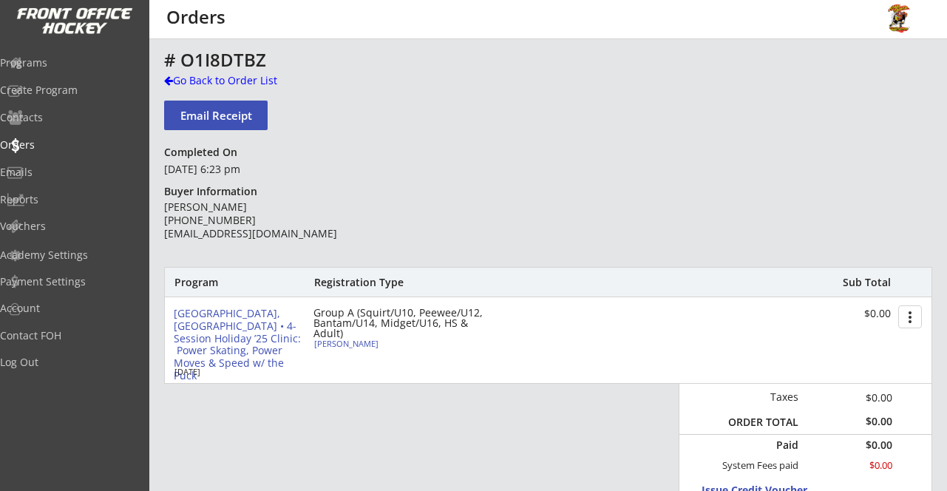
click at [231, 103] on button "Email Receipt" at bounding box center [216, 116] width 104 height 30
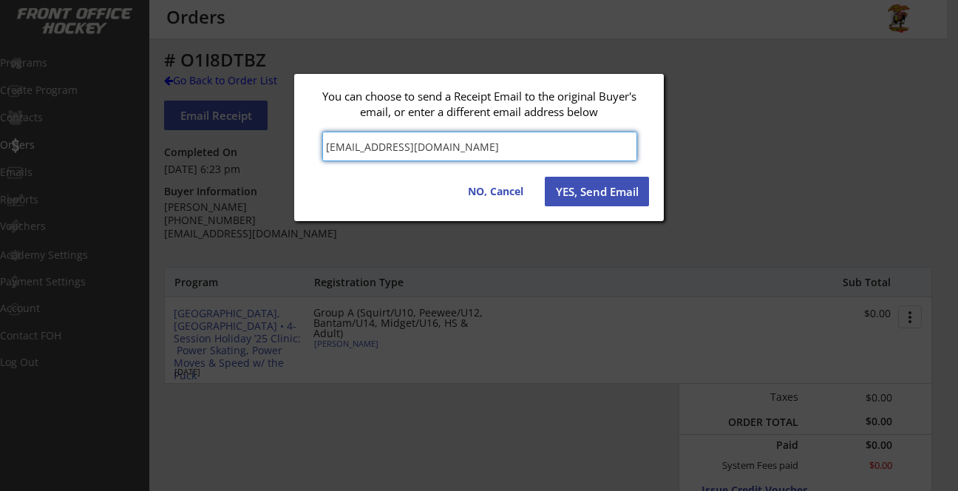
click at [616, 197] on button "YES, Send Email" at bounding box center [597, 192] width 104 height 30
